Goal: Transaction & Acquisition: Purchase product/service

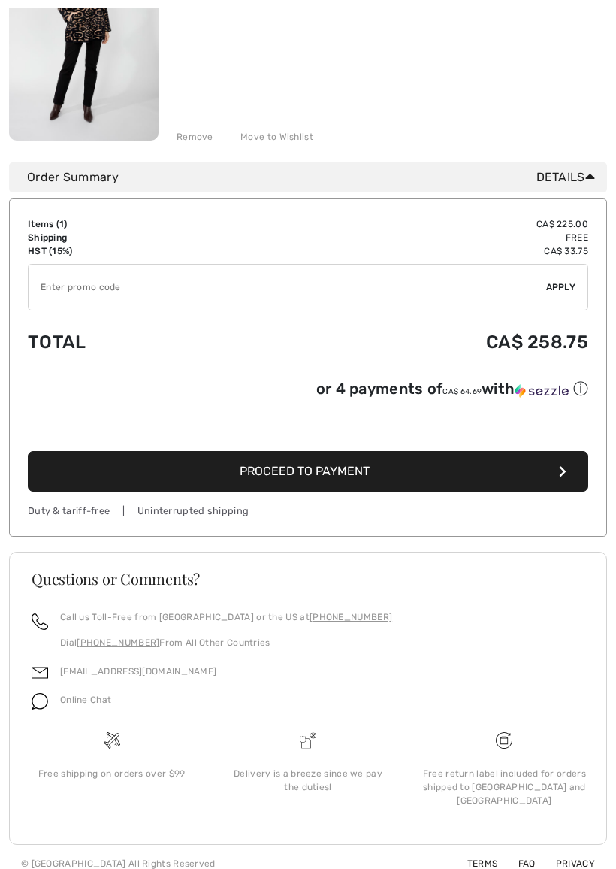
scroll to position [310, 0]
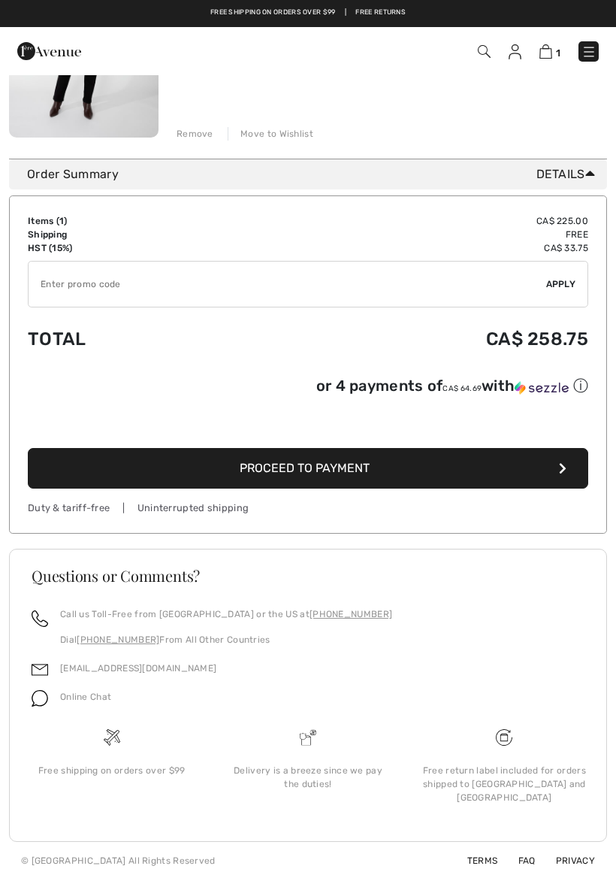
click at [317, 463] on span "Proceed to Payment" at bounding box center [305, 468] width 130 height 14
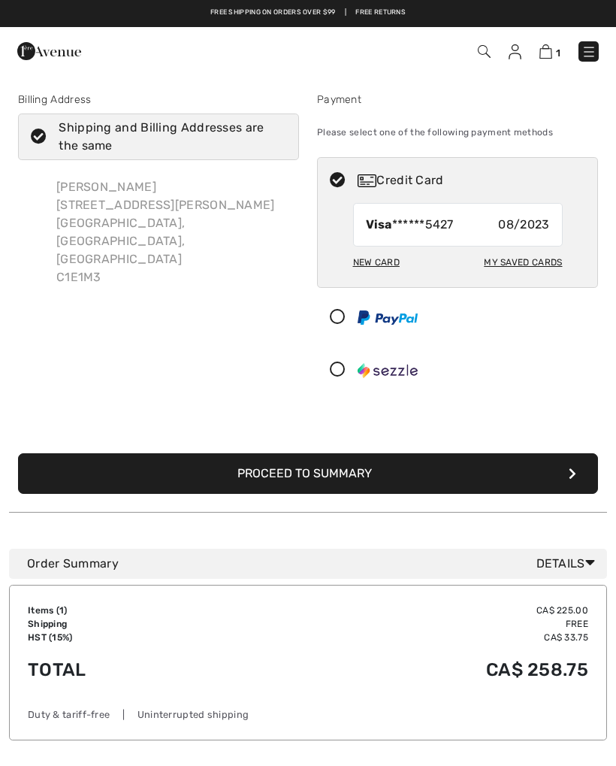
click at [386, 256] on div "New Card" at bounding box center [376, 263] width 47 height 26
radio input "true"
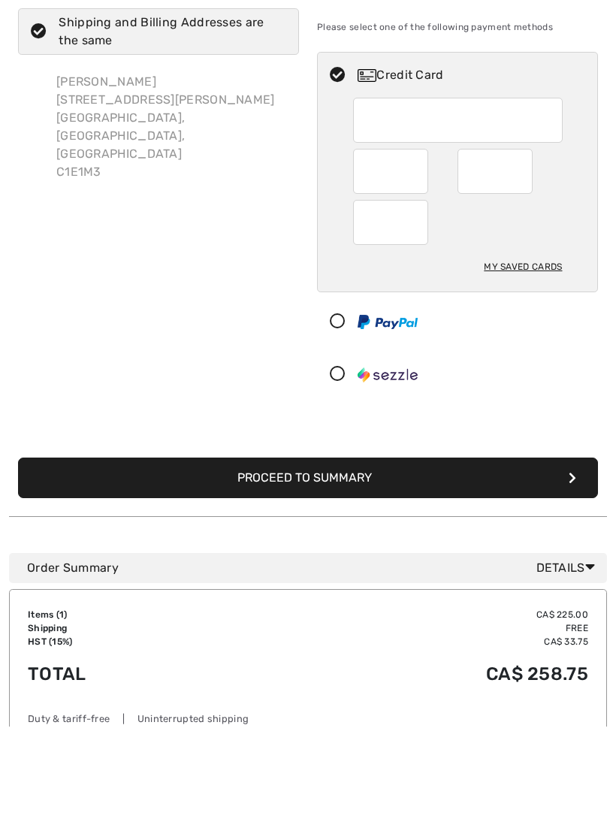
click at [338, 563] on button "Proceed to Summary" at bounding box center [308, 583] width 580 height 41
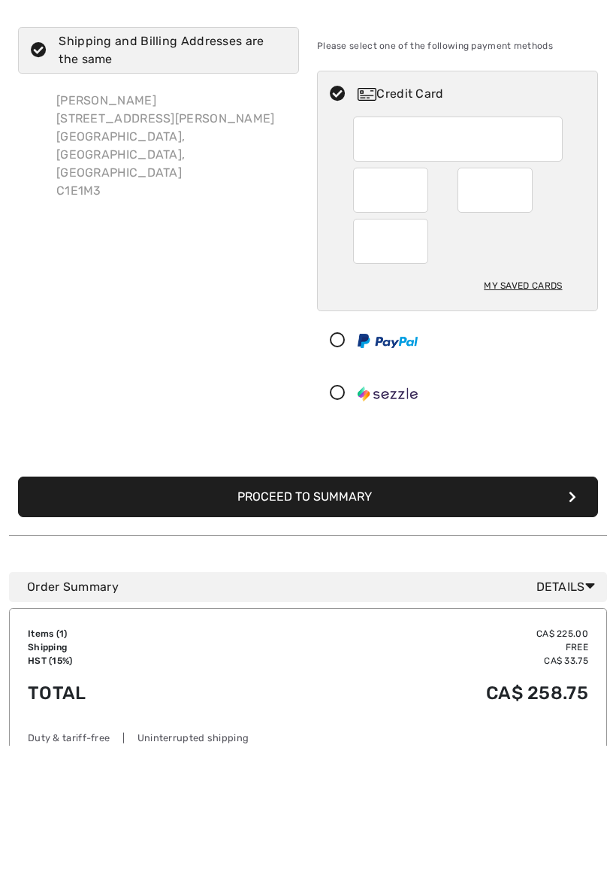
scroll to position [105, 0]
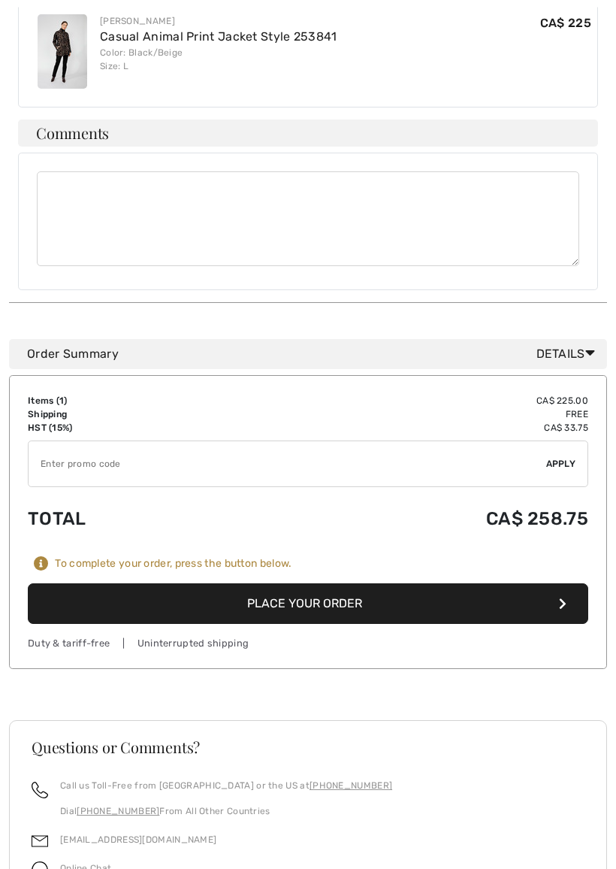
scroll to position [538, 0]
click at [314, 583] on button "Place Your Order" at bounding box center [308, 603] width 561 height 41
